Goal: Obtain resource: Download file/media

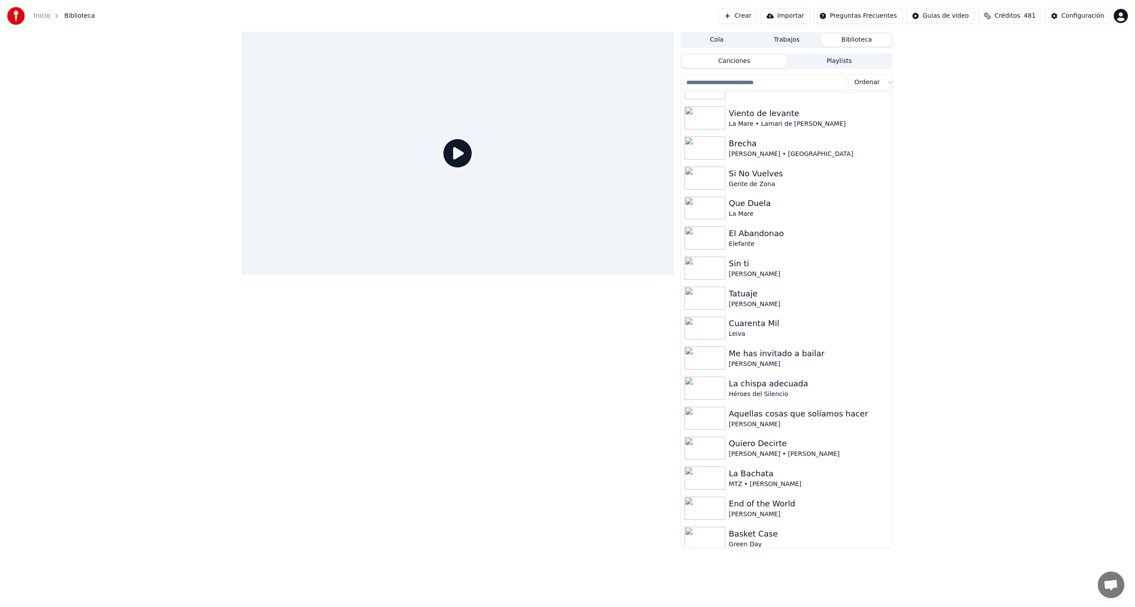
scroll to position [116, 0]
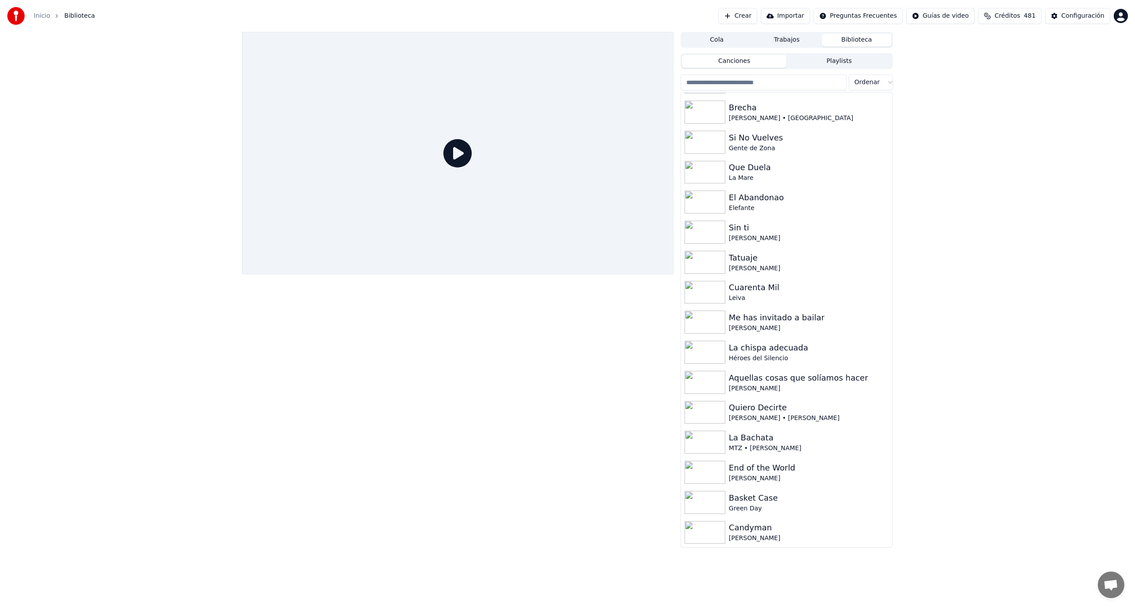
click at [753, 14] on button "Crear" at bounding box center [737, 16] width 39 height 16
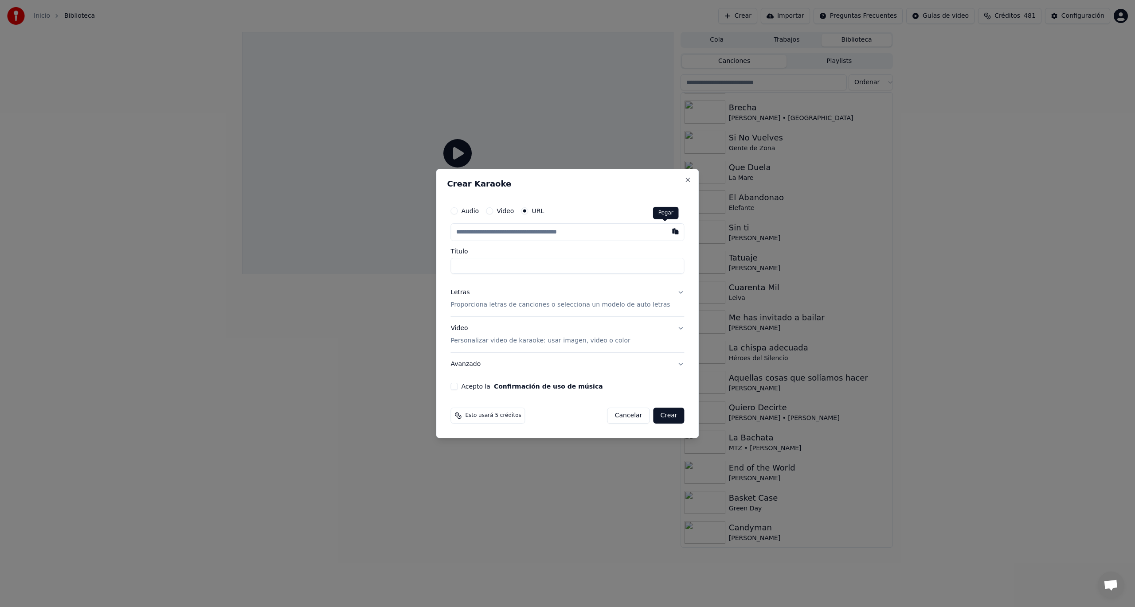
click at [667, 232] on button "button" at bounding box center [676, 231] width 18 height 16
type input "**********"
click at [497, 302] on p "Proporciona letras de canciones o selecciona un modelo de auto letras" at bounding box center [559, 305] width 219 height 9
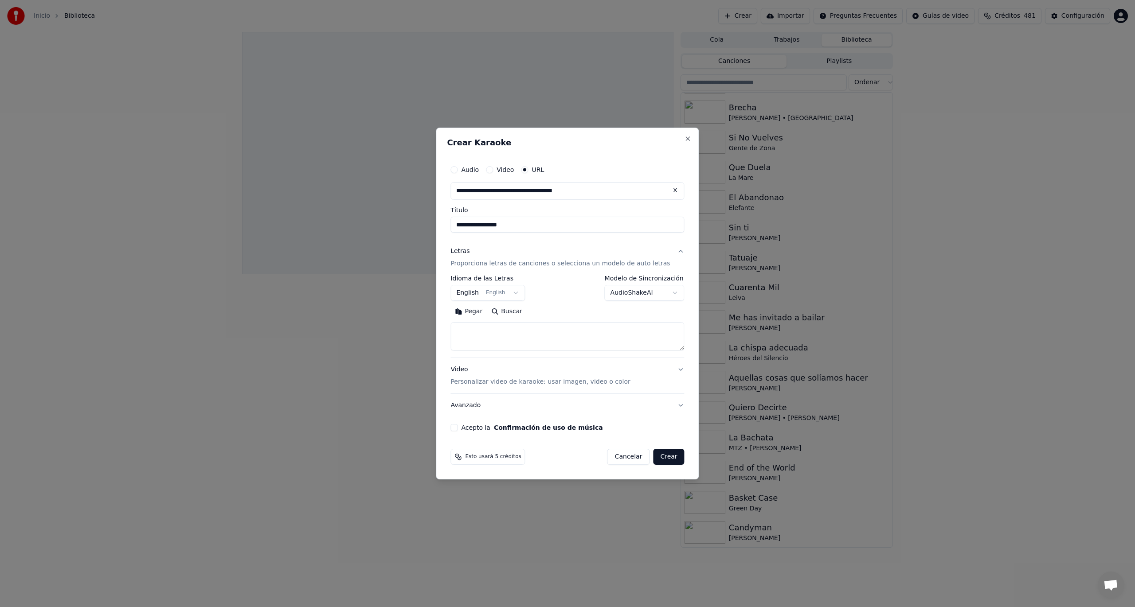
click at [504, 314] on button "Buscar" at bounding box center [507, 312] width 40 height 14
click at [478, 294] on button "English English" at bounding box center [487, 293] width 74 height 16
click at [521, 292] on button "English English" at bounding box center [487, 293] width 74 height 16
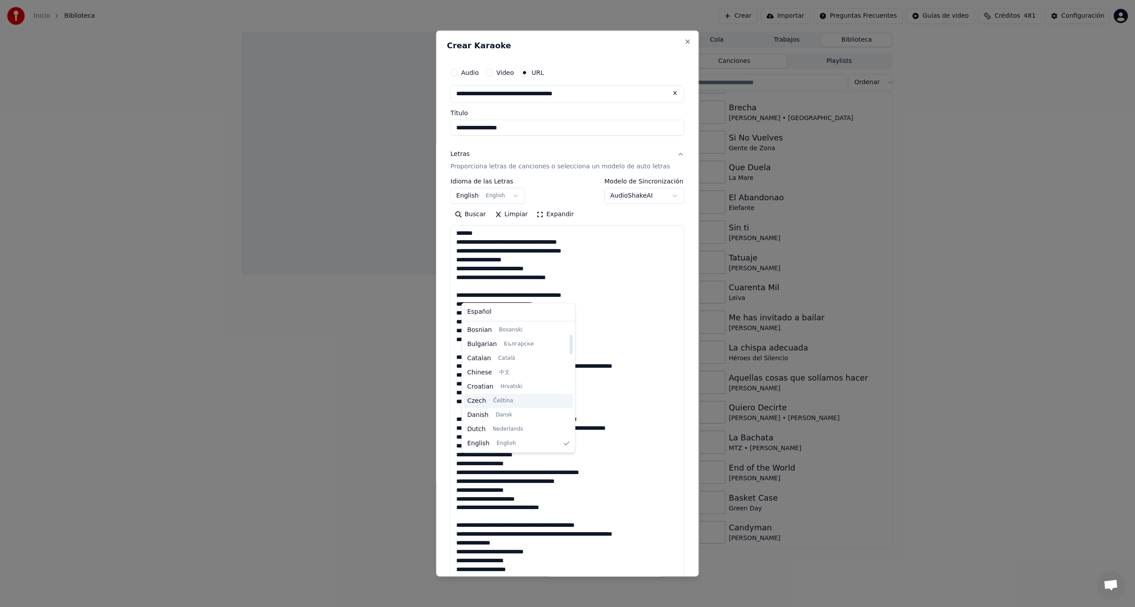
type textarea "**********"
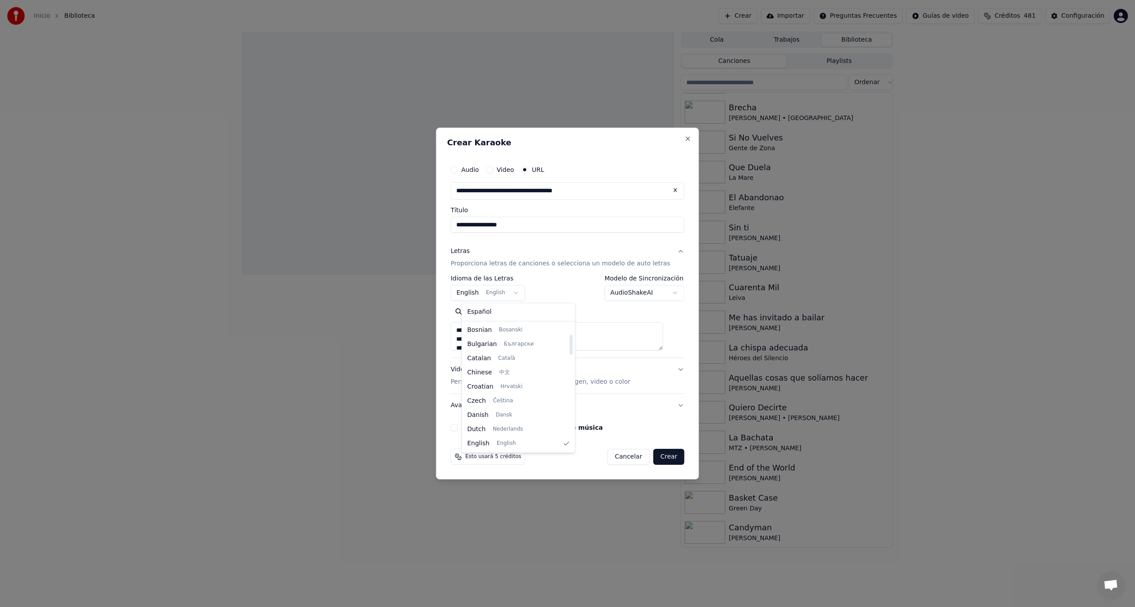
select select "**"
click at [458, 427] on button "Acepto la Confirmación de uso de música" at bounding box center [453, 427] width 7 height 7
click at [656, 457] on button "Crear" at bounding box center [668, 457] width 31 height 16
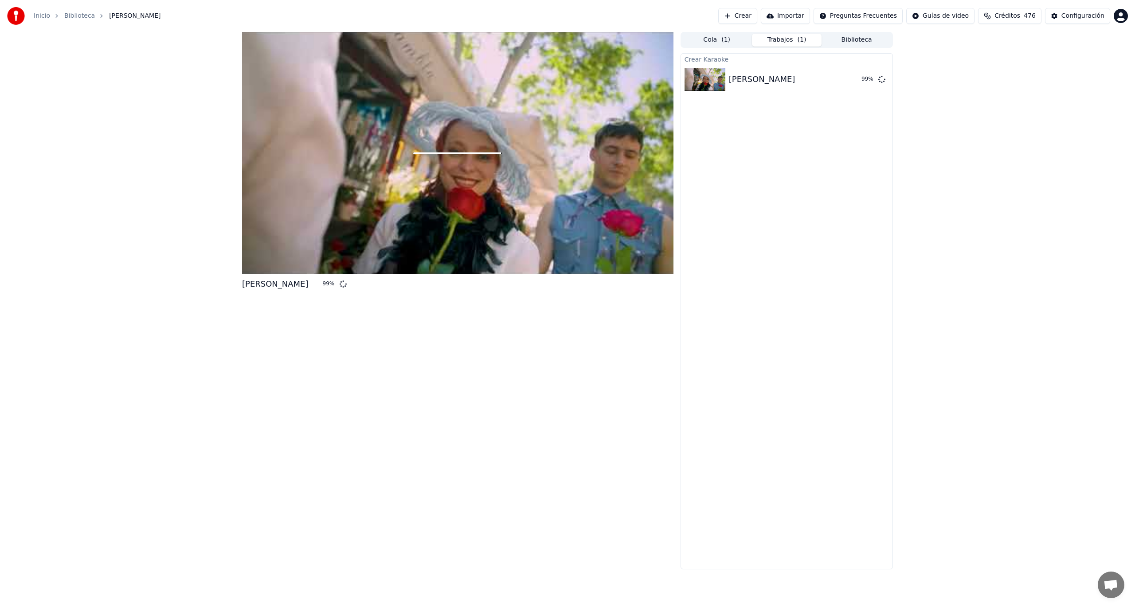
drag, startPoint x: 0, startPoint y: 414, endPoint x: 698, endPoint y: 606, distance: 723.7
click at [757, 14] on button "Crear" at bounding box center [737, 16] width 39 height 16
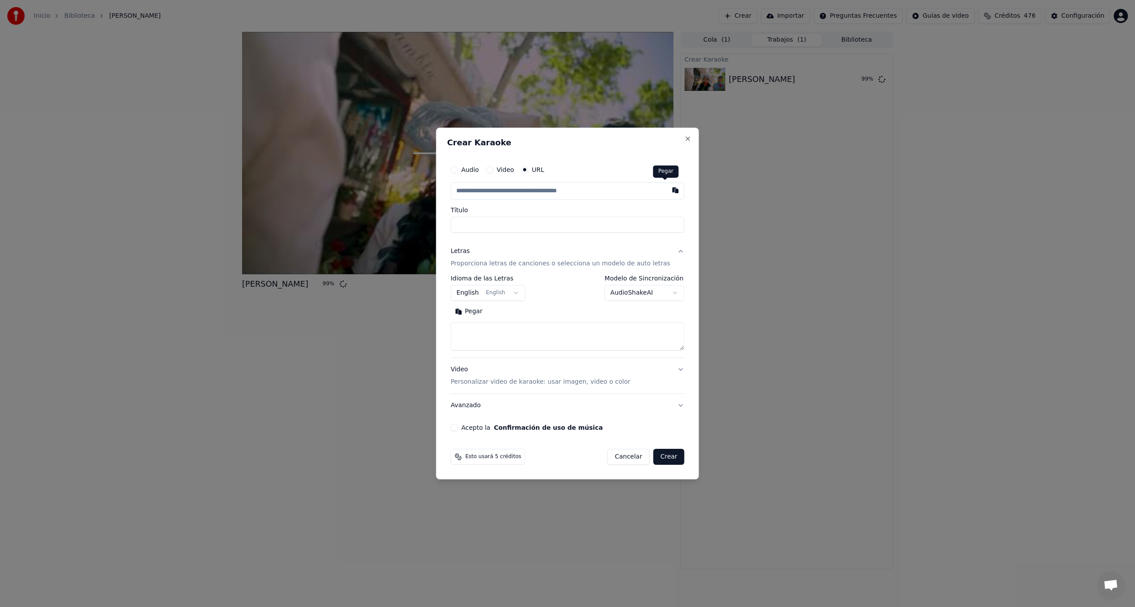
click at [667, 190] on button "button" at bounding box center [676, 190] width 18 height 16
type input "**********"
click at [481, 290] on body "**********" at bounding box center [567, 303] width 1135 height 607
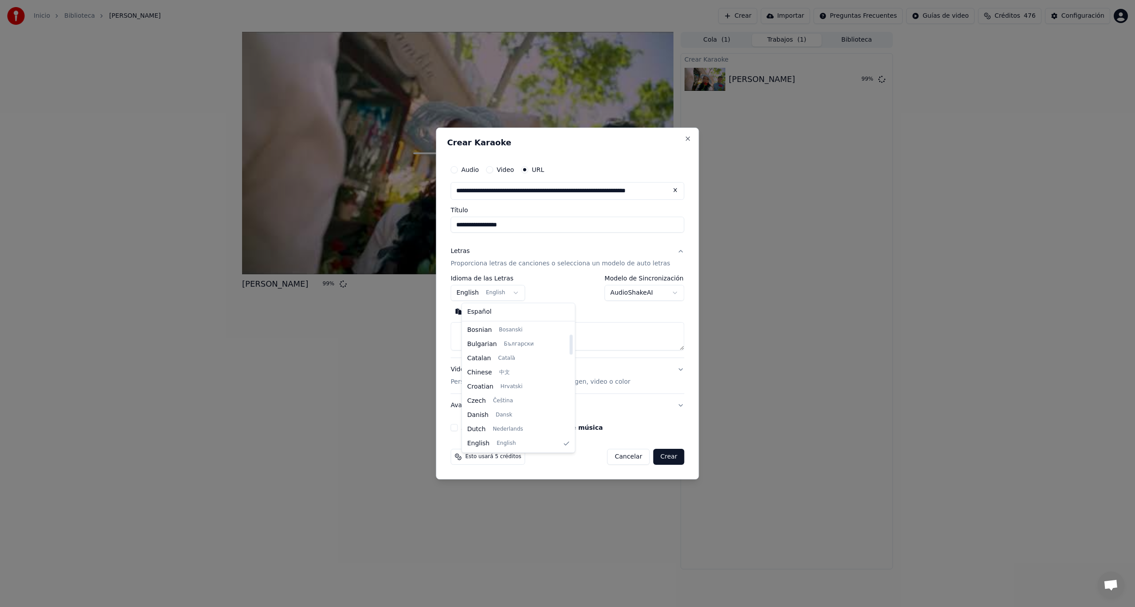
select select "**"
click at [524, 312] on button "Buscar" at bounding box center [507, 312] width 40 height 14
type textarea "**********"
click at [662, 458] on button "Crear" at bounding box center [668, 457] width 31 height 16
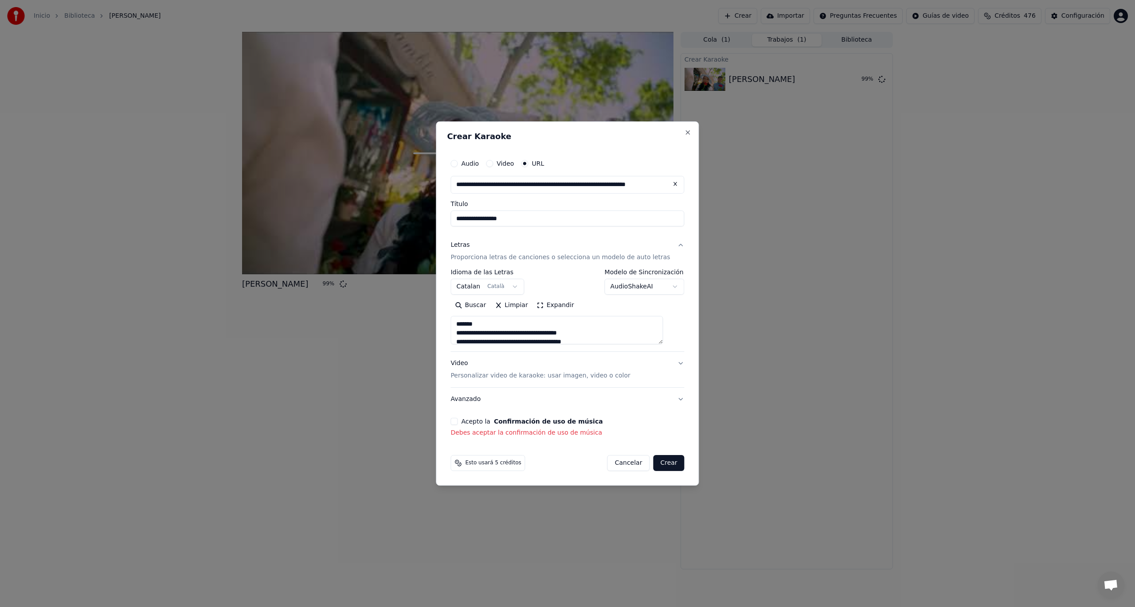
click at [461, 424] on div "**********" at bounding box center [567, 296] width 241 height 290
click at [469, 424] on div "Acepto la Confirmación de uso de música" at bounding box center [567, 421] width 234 height 7
click at [458, 419] on button "Acepto la Confirmación de uso de música" at bounding box center [453, 421] width 7 height 7
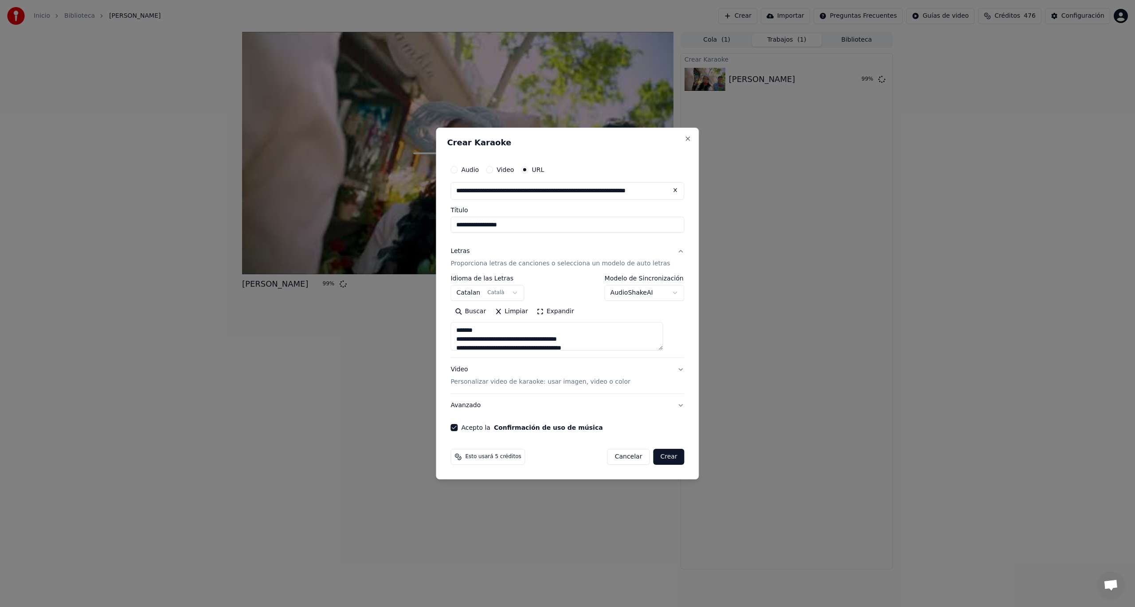
click at [668, 456] on button "Crear" at bounding box center [668, 457] width 31 height 16
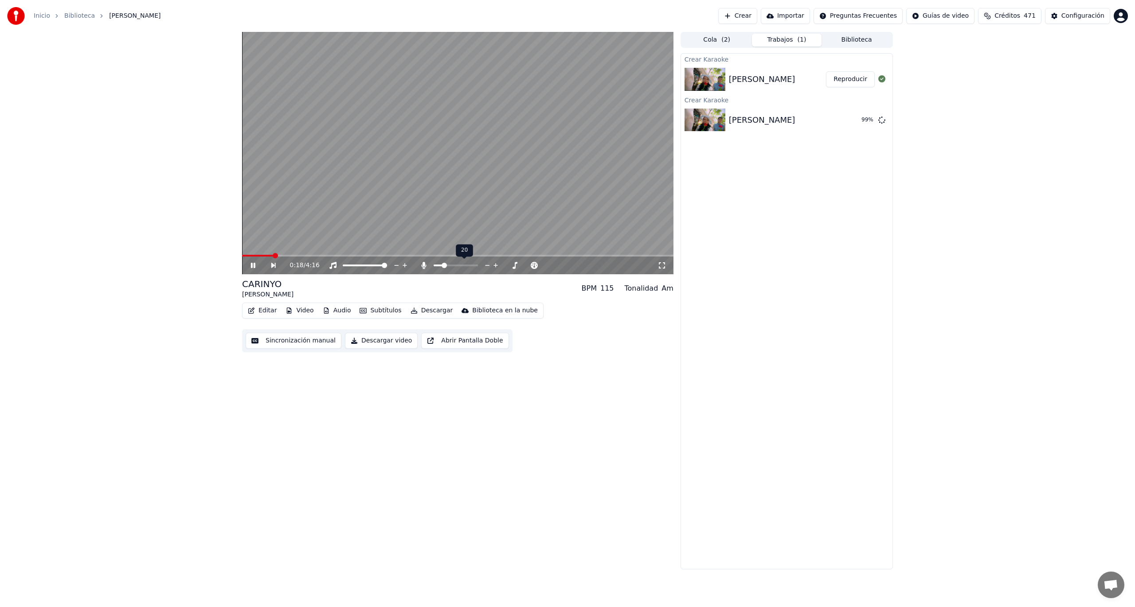
click at [443, 267] on span at bounding box center [444, 265] width 5 height 5
click at [442, 266] on span at bounding box center [443, 265] width 5 height 5
click at [406, 254] on video at bounding box center [457, 153] width 431 height 243
click at [405, 255] on span at bounding box center [403, 256] width 322 height 2
click at [258, 264] on icon at bounding box center [259, 265] width 20 height 7
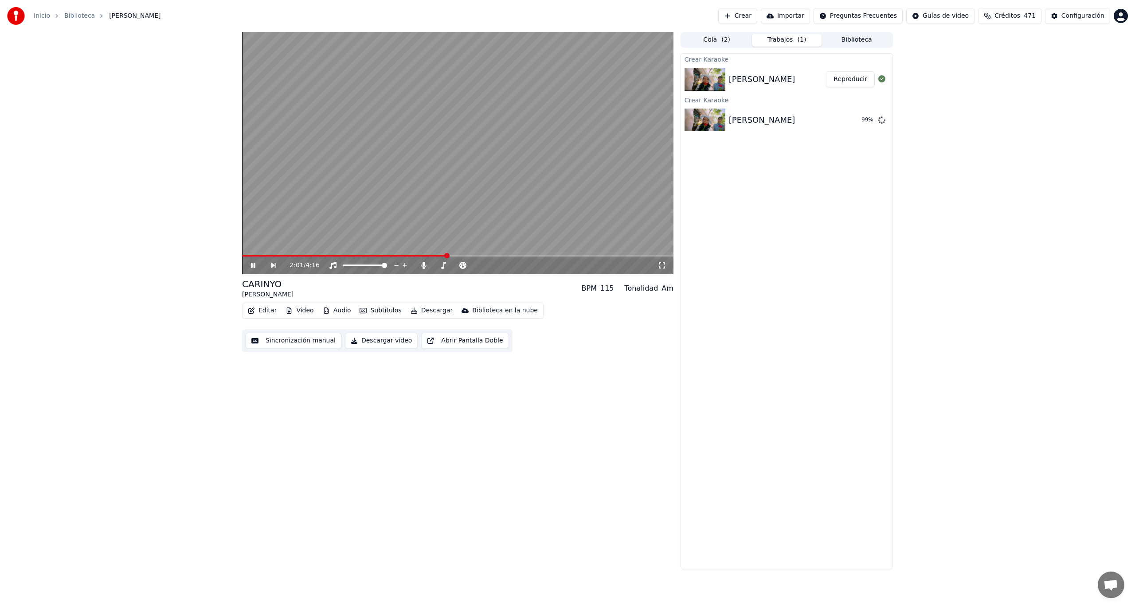
click at [254, 266] on icon at bounding box center [253, 265] width 4 height 5
click at [429, 312] on button "Descargar" at bounding box center [432, 311] width 50 height 12
click at [445, 330] on div "Video [.mp4]" at bounding box center [439, 329] width 40 height 9
click at [246, 256] on div "2:01 / 4:16" at bounding box center [457, 265] width 431 height 20
drag, startPoint x: 252, startPoint y: 254, endPoint x: 246, endPoint y: 254, distance: 6.7
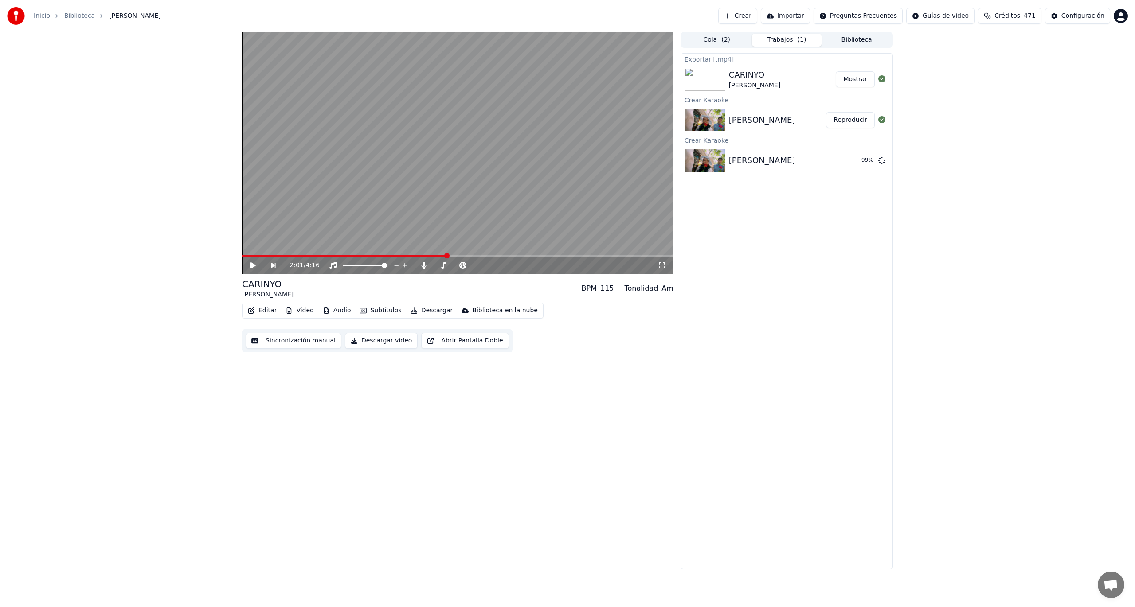
click at [247, 254] on video at bounding box center [457, 153] width 431 height 243
click at [242, 256] on span at bounding box center [245, 256] width 7 height 2
click at [257, 255] on span at bounding box center [457, 256] width 431 height 2
click at [242, 253] on span at bounding box center [244, 255] width 5 height 5
click at [434, 265] on span at bounding box center [436, 265] width 5 height 5
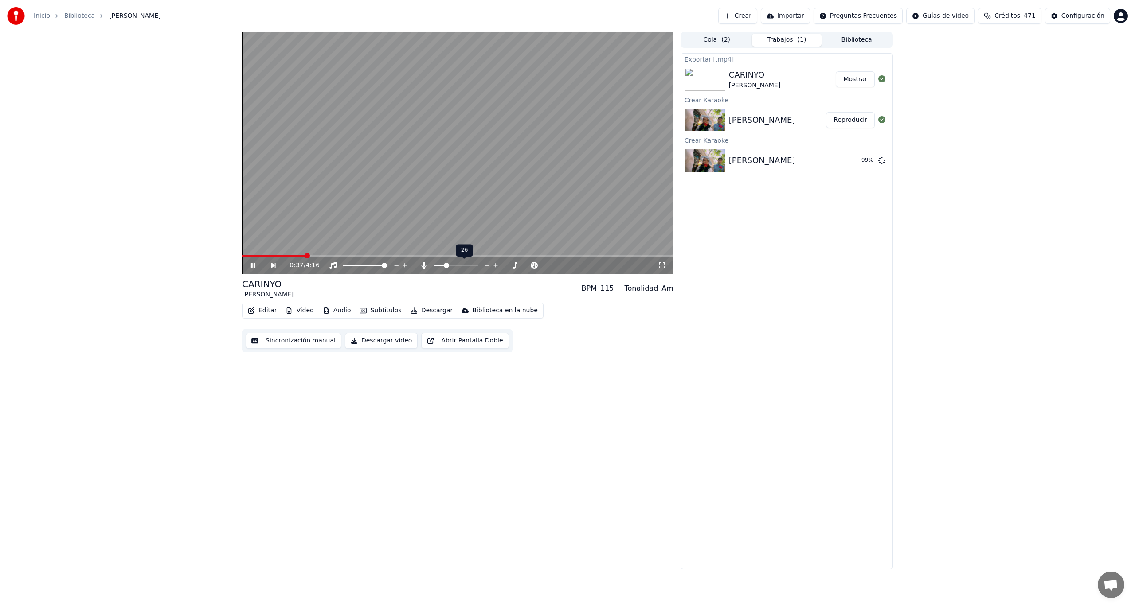
click at [445, 266] on span at bounding box center [446, 265] width 5 height 5
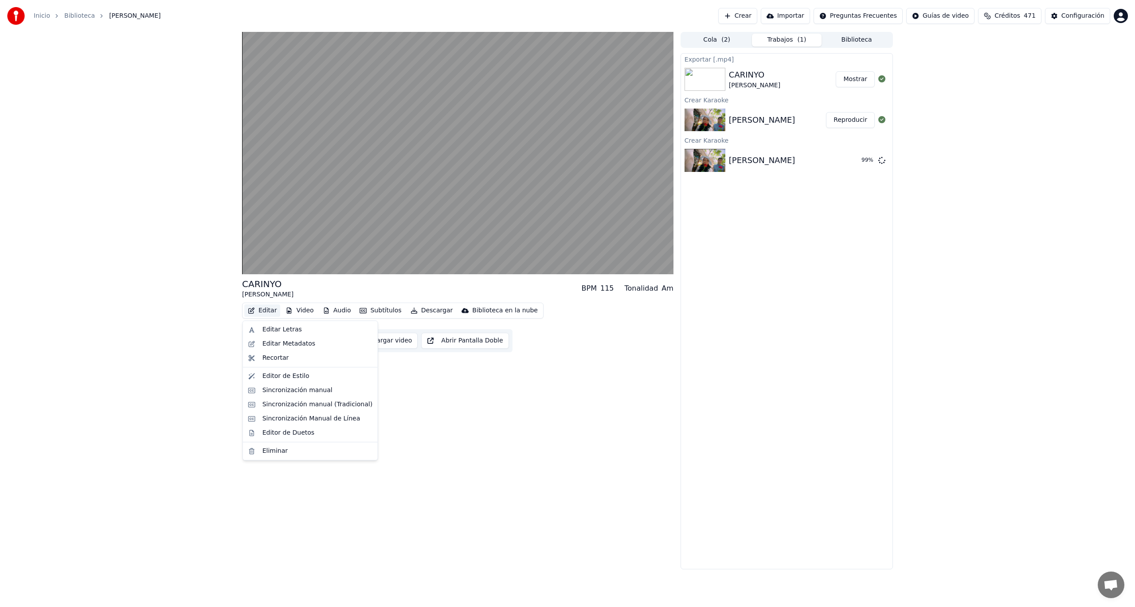
click at [256, 310] on button "Editar" at bounding box center [262, 311] width 36 height 12
click at [318, 406] on div "Sincronización manual (Tradicional)" at bounding box center [317, 404] width 110 height 9
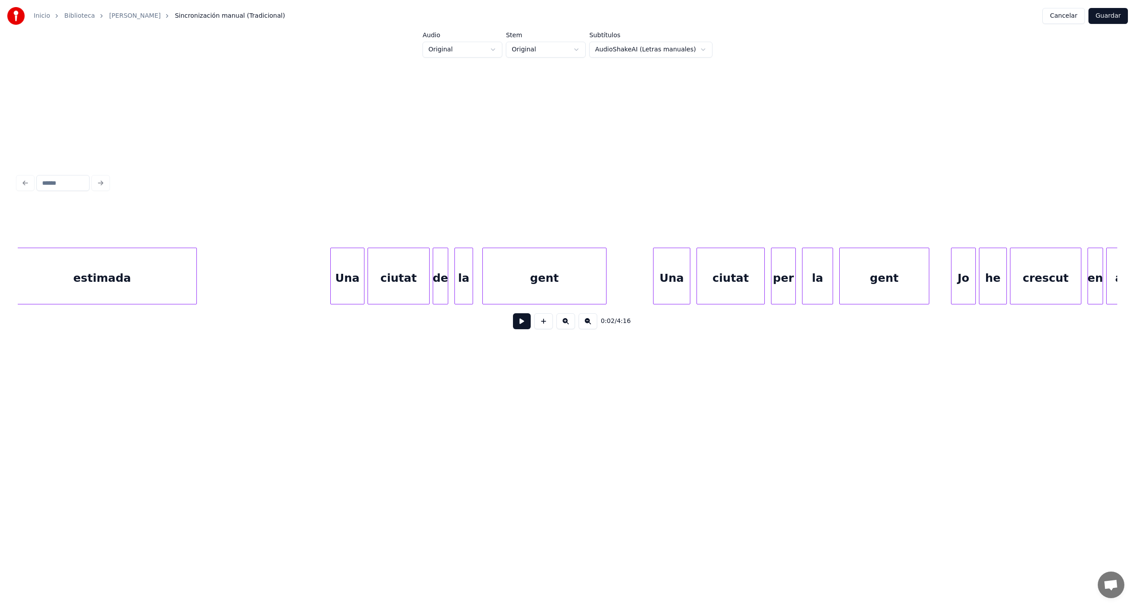
scroll to position [0, 17758]
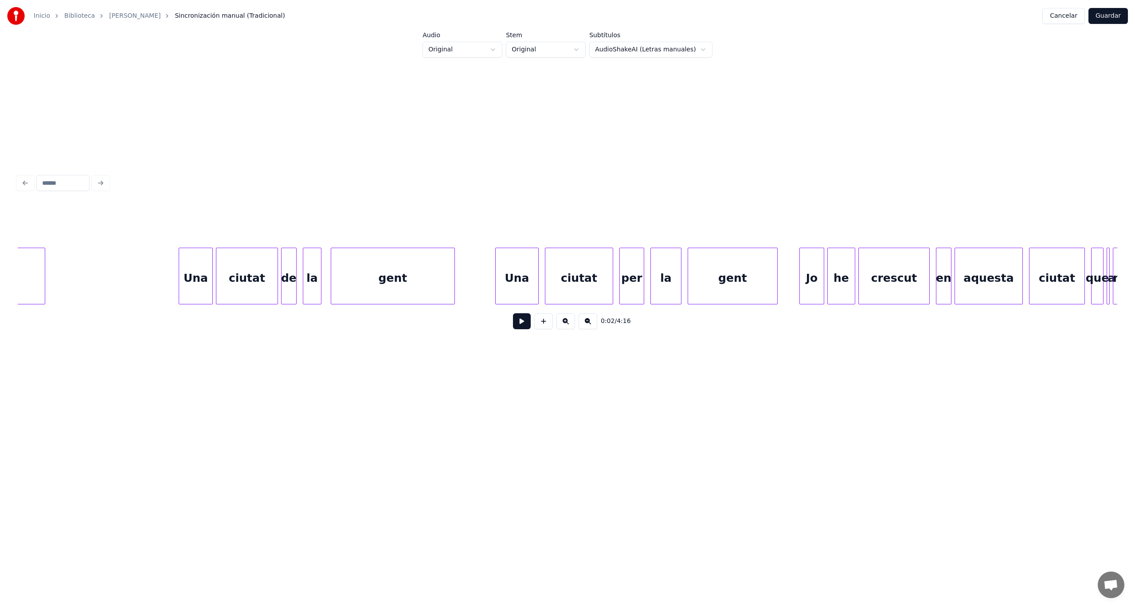
click at [496, 286] on div at bounding box center [497, 276] width 3 height 56
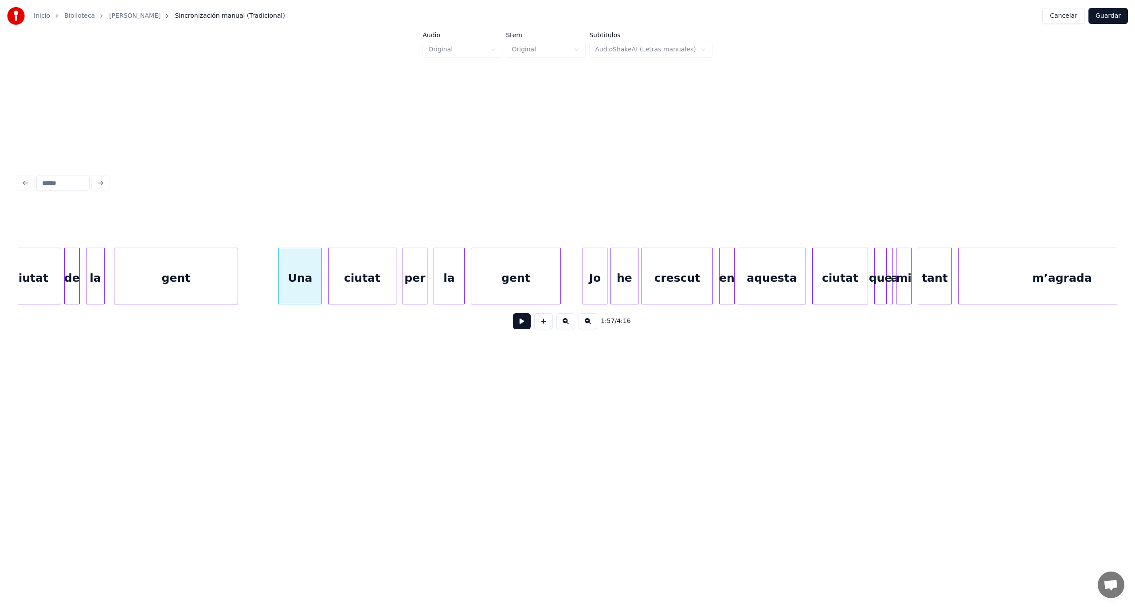
scroll to position [0, 17888]
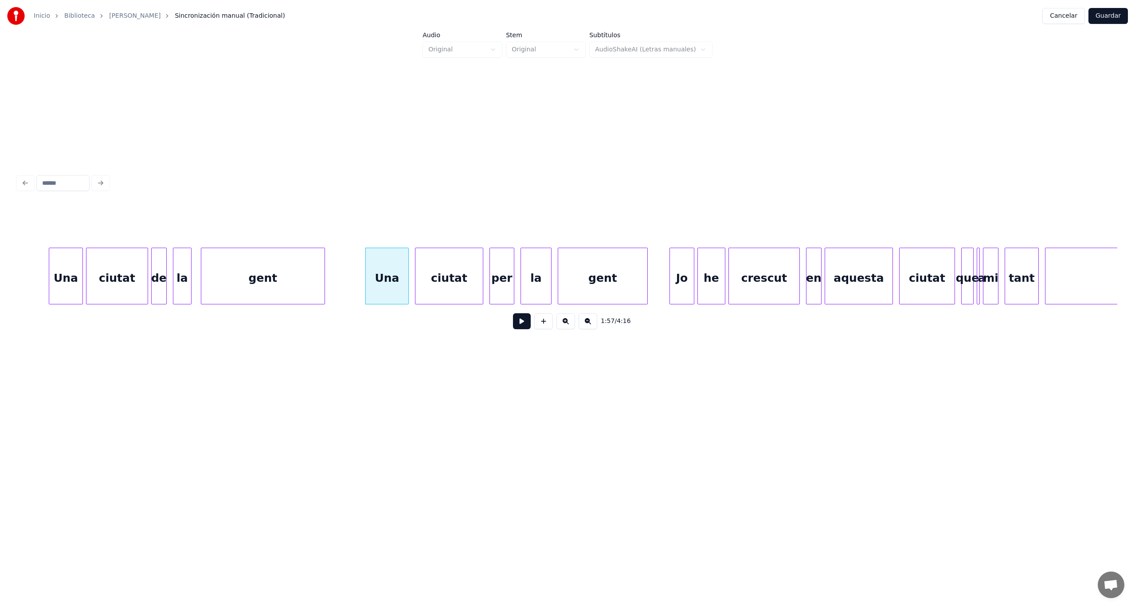
click at [521, 326] on button at bounding box center [522, 321] width 18 height 16
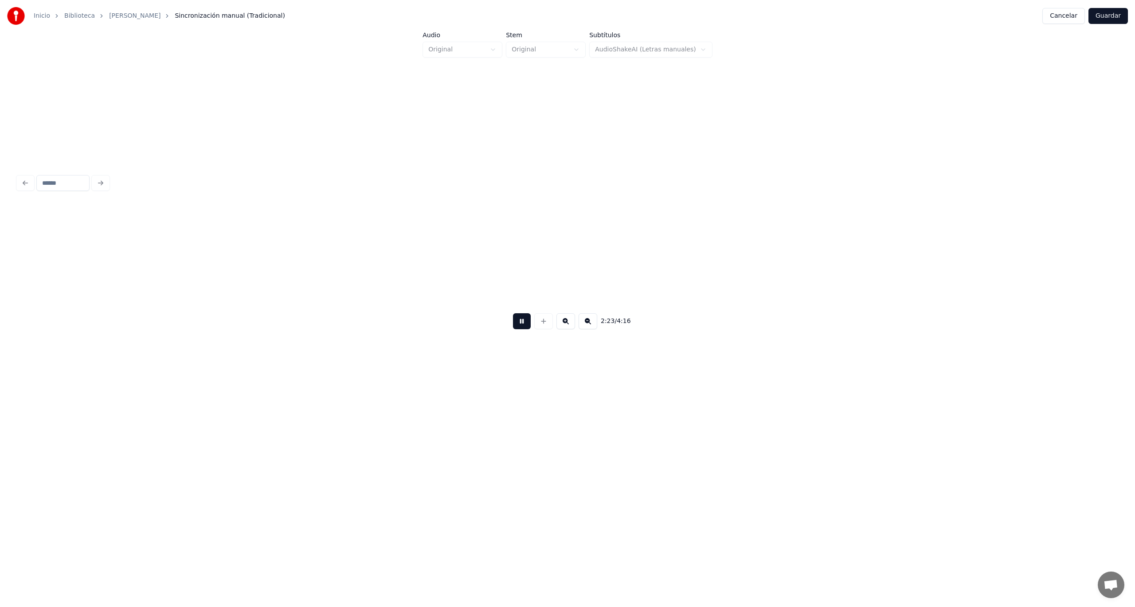
scroll to position [0, 22293]
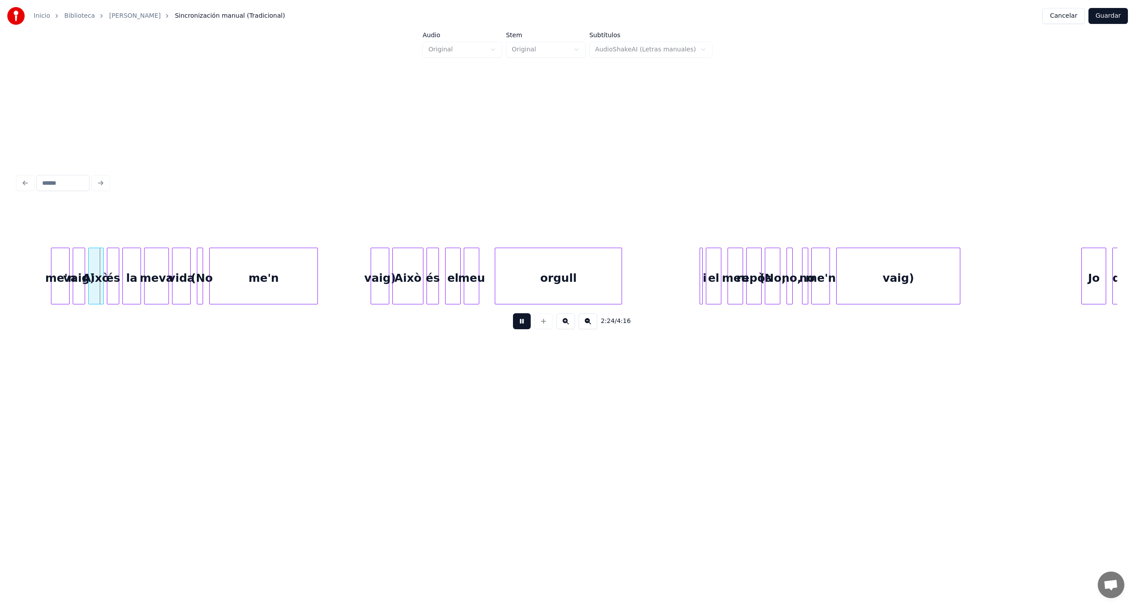
click at [522, 324] on button at bounding box center [522, 321] width 18 height 16
click at [1069, 19] on button "Cancelar" at bounding box center [1063, 16] width 43 height 16
